Goal: Information Seeking & Learning: Learn about a topic

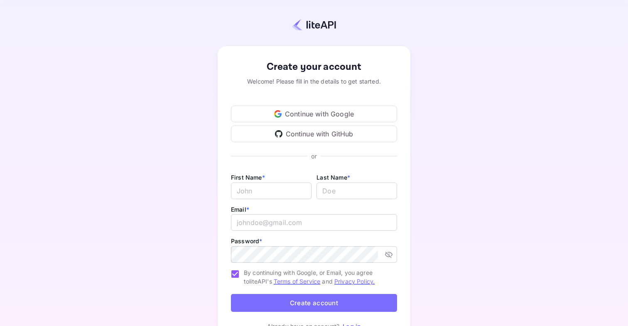
click at [358, 117] on div "Continue with Google" at bounding box center [314, 113] width 166 height 17
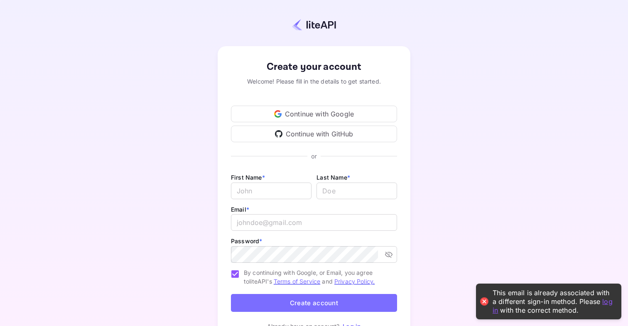
scroll to position [45, 0]
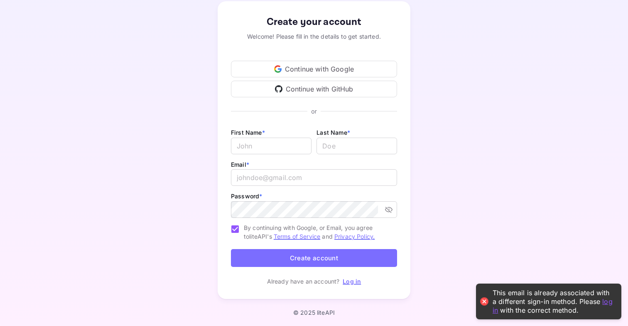
click at [352, 282] on link "Log in" at bounding box center [352, 280] width 18 height 7
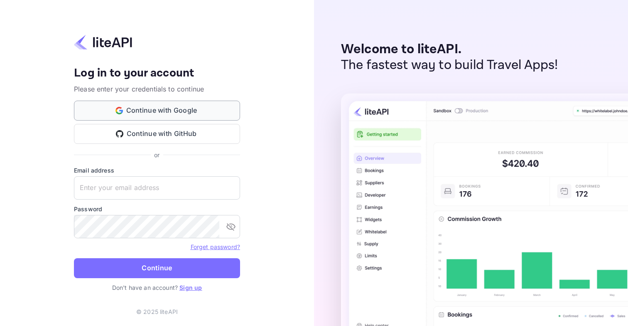
click at [170, 110] on button "Continue with Google" at bounding box center [157, 110] width 166 height 20
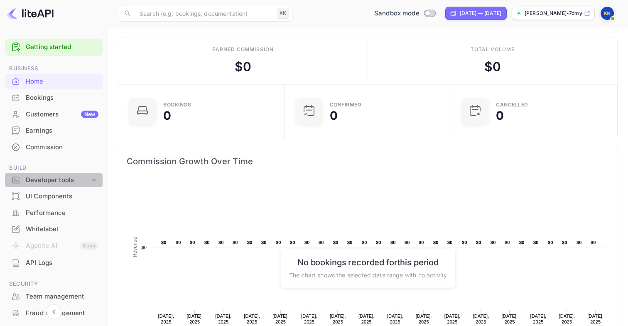
click at [62, 185] on div "Developer tools" at bounding box center [54, 180] width 98 height 15
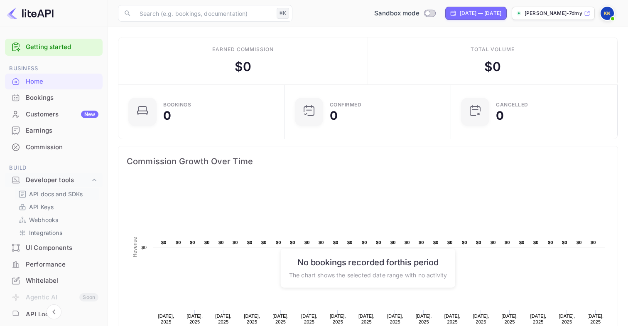
click at [55, 196] on p "API docs and SDKs" at bounding box center [56, 193] width 54 height 9
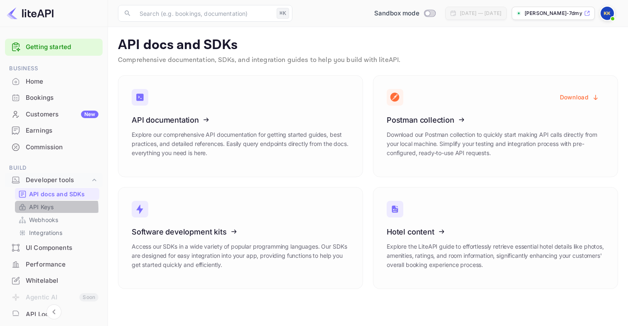
click at [40, 208] on p "API Keys" at bounding box center [41, 206] width 25 height 9
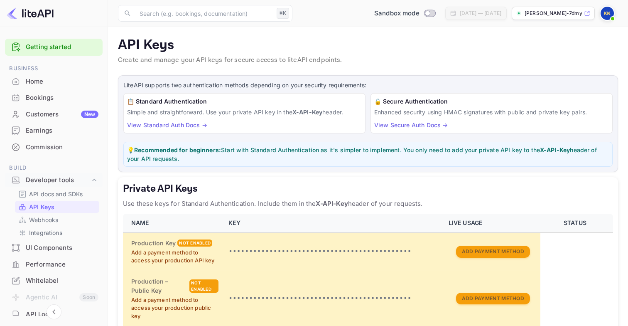
scroll to position [199, 0]
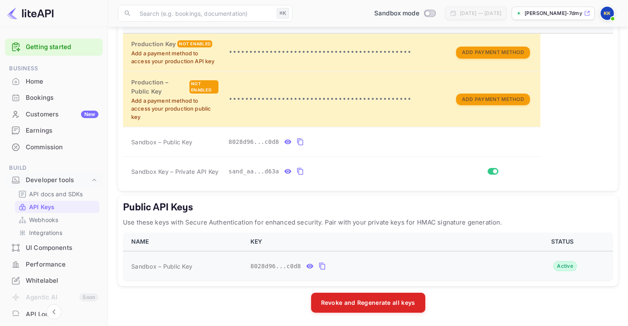
click at [422, 257] on td "8028d96...c0d8" at bounding box center [380, 266] width 270 height 30
click at [158, 267] on span "Sandbox – Public Key" at bounding box center [161, 266] width 61 height 9
click at [55, 223] on p "Webhooks" at bounding box center [43, 219] width 29 height 9
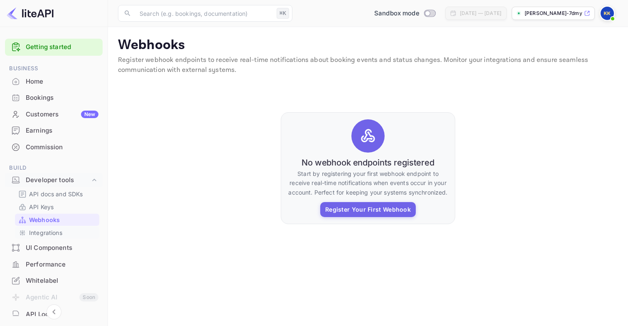
click at [55, 231] on p "Integrations" at bounding box center [45, 232] width 33 height 9
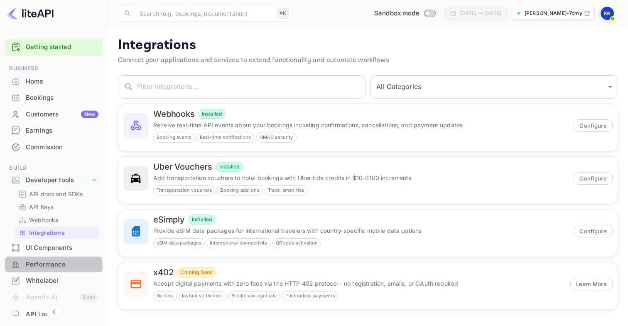
click at [46, 267] on div "Performance" at bounding box center [62, 265] width 73 height 10
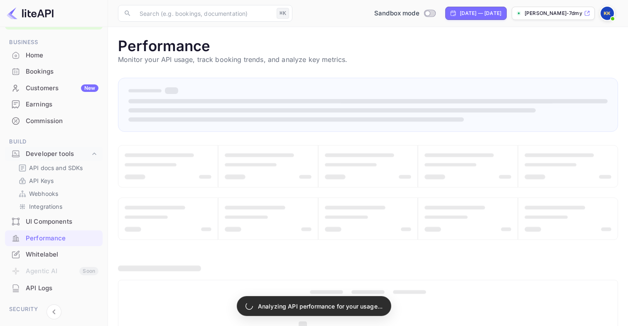
scroll to position [33, 0]
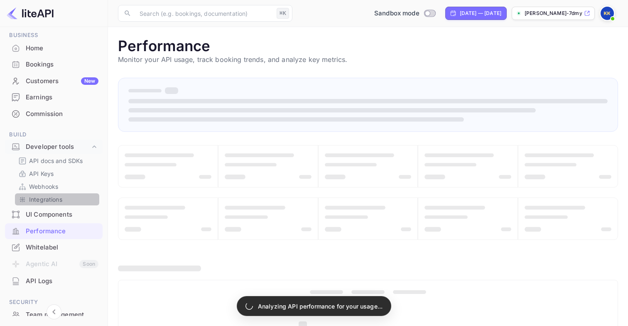
click at [58, 203] on p "Integrations" at bounding box center [45, 199] width 33 height 9
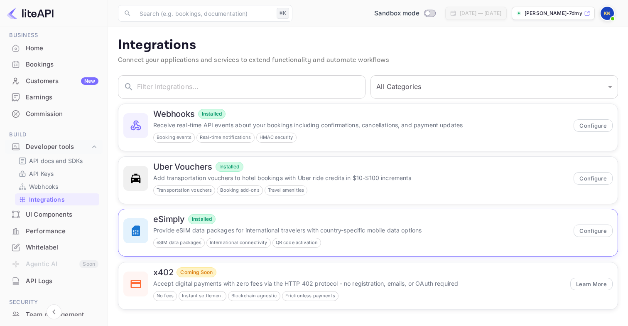
scroll to position [1, 0]
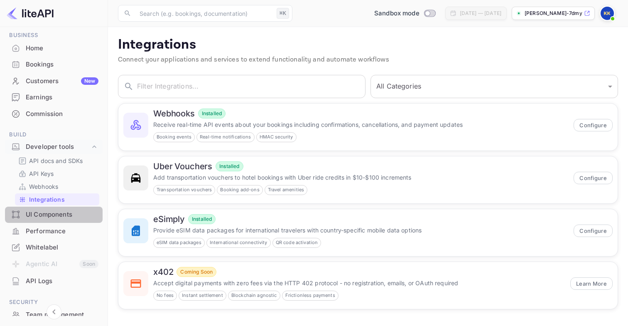
click at [64, 218] on div "UI Components" at bounding box center [62, 215] width 73 height 10
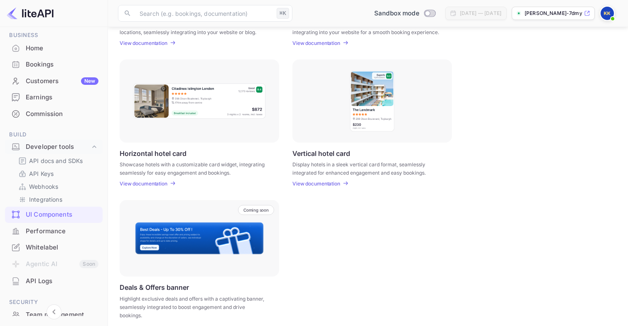
scroll to position [234, 0]
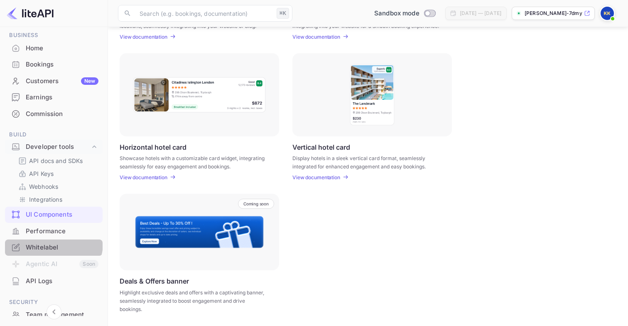
click at [38, 239] on div "Whitelabel" at bounding box center [54, 247] width 98 height 16
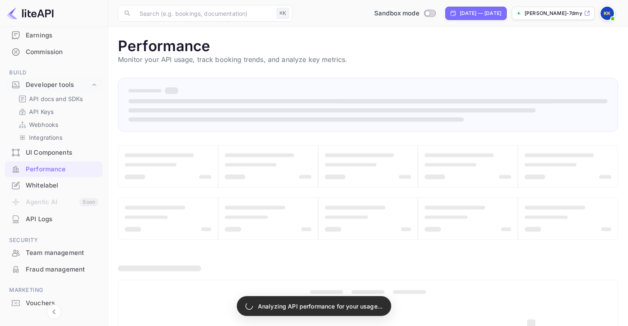
scroll to position [97, 0]
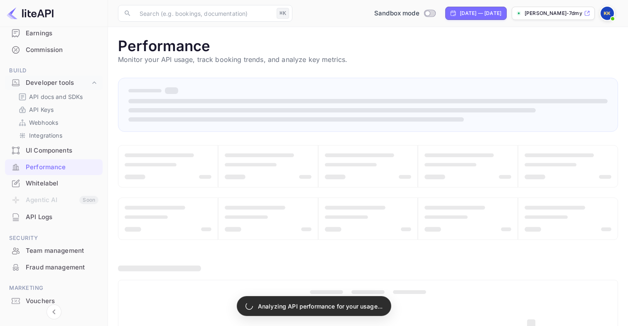
click at [47, 220] on div "API Logs" at bounding box center [62, 217] width 73 height 10
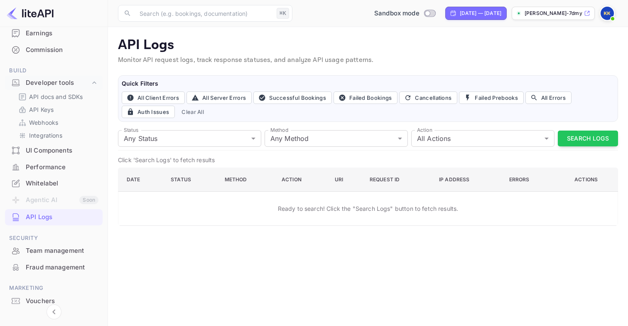
click at [562, 128] on div "Status Any Status all Status Method Any Method all Method Action All Actions al…" at bounding box center [368, 139] width 500 height 24
click at [567, 132] on button "Search Logs" at bounding box center [588, 138] width 60 height 16
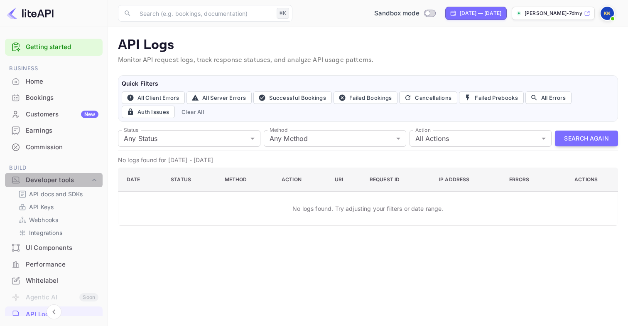
click at [68, 181] on div "Developer tools" at bounding box center [58, 180] width 64 height 10
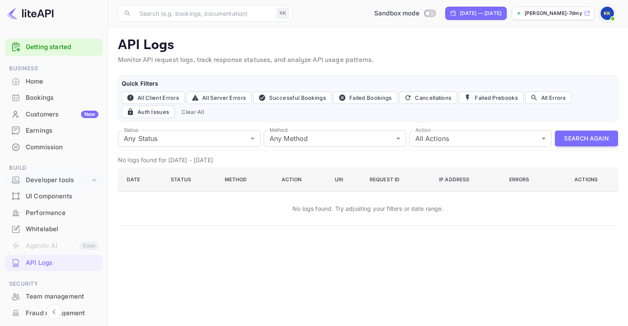
click at [68, 181] on div "Developer tools" at bounding box center [58, 180] width 64 height 10
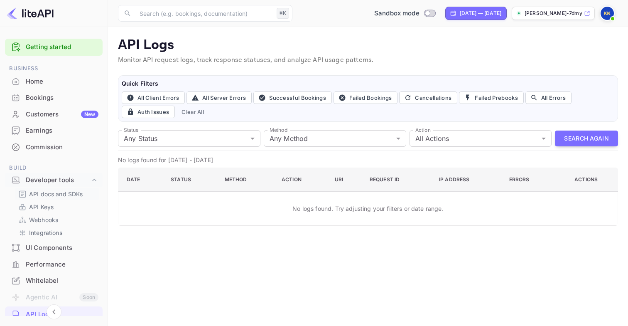
click at [58, 197] on p "API docs and SDKs" at bounding box center [56, 193] width 54 height 9
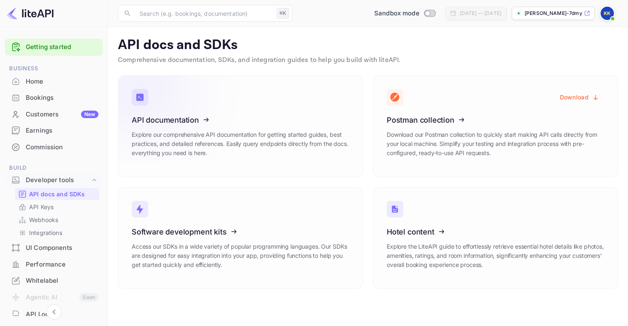
click at [295, 123] on h3 "API documentation" at bounding box center [241, 119] width 218 height 9
